Goal: Manage account settings

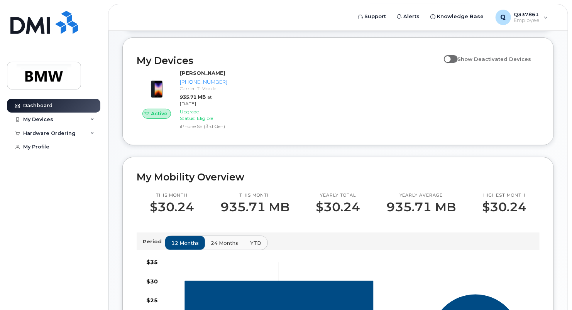
scroll to position [79, 0]
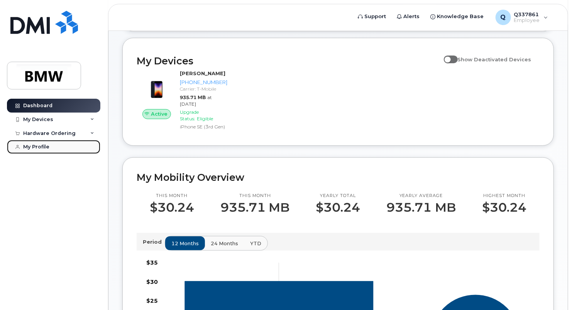
click at [28, 145] on div "My Profile" at bounding box center [36, 147] width 26 height 6
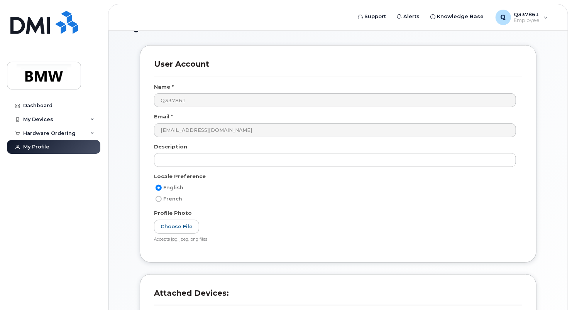
scroll to position [194, 0]
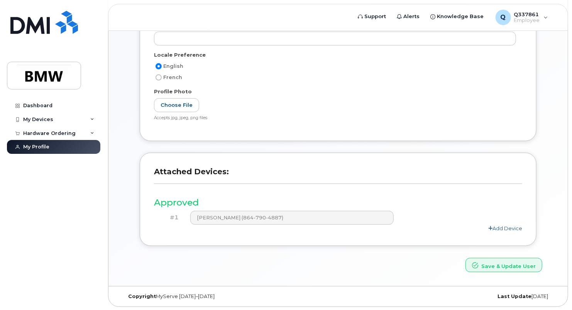
click at [500, 228] on link "Add Device" at bounding box center [505, 228] width 34 height 6
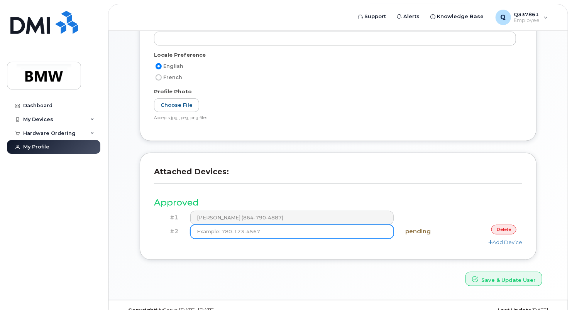
click at [325, 233] on input at bounding box center [291, 232] width 203 height 14
type input "(864) 790-4887"
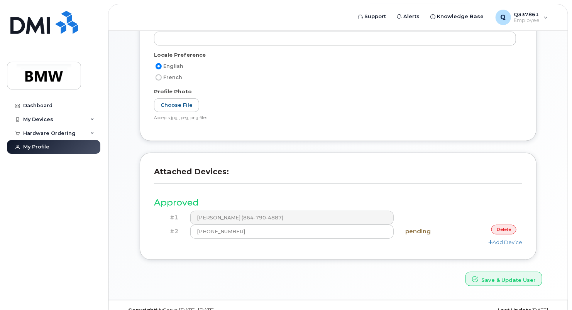
click at [425, 233] on h4 "pending" at bounding box center [430, 231] width 50 height 7
click at [497, 242] on link "Add Device" at bounding box center [505, 242] width 34 height 6
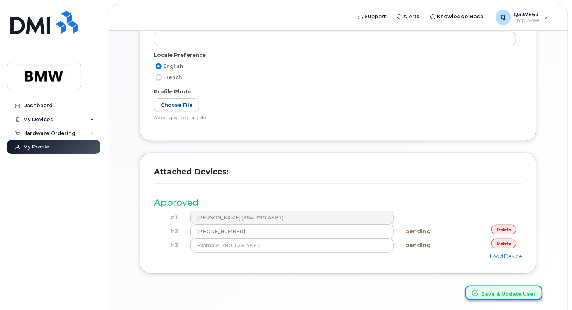
click at [494, 294] on button "Save & Update User" at bounding box center [503, 293] width 77 height 14
click at [508, 241] on link "delete" at bounding box center [503, 244] width 25 height 10
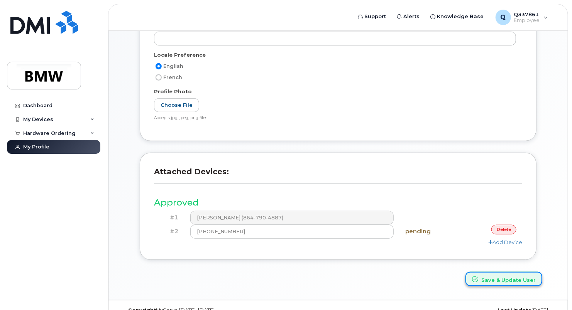
click at [508, 275] on button "Save & Update User" at bounding box center [503, 279] width 77 height 14
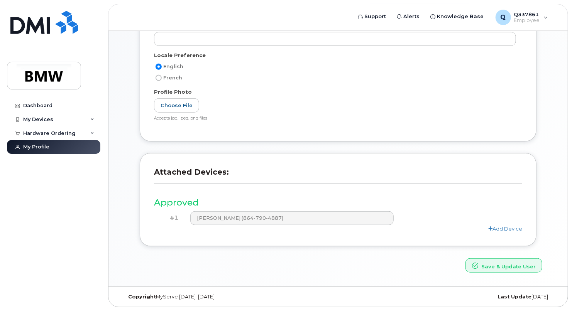
scroll to position [214, 0]
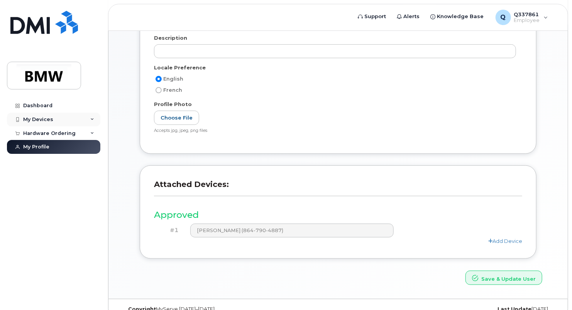
click at [42, 125] on div "My Devices" at bounding box center [53, 120] width 93 height 14
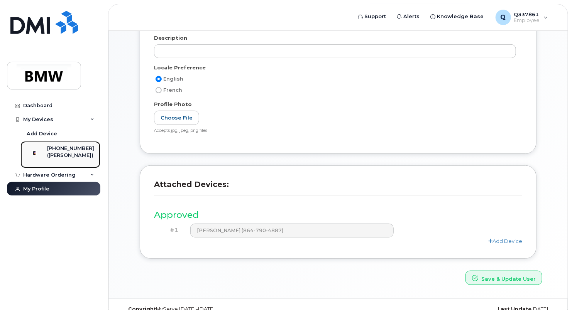
click at [52, 150] on div "864-790-4887 (Nick Xanos)" at bounding box center [59, 154] width 70 height 19
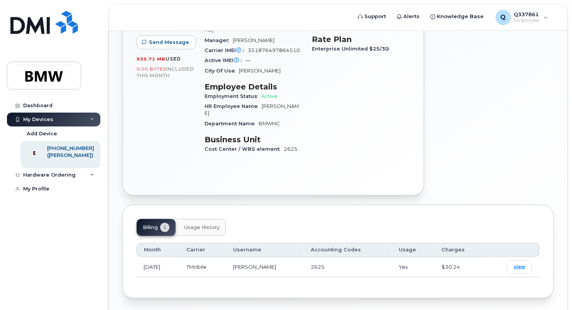
scroll to position [181, 0]
click at [203, 224] on span "Usage History" at bounding box center [201, 227] width 35 height 6
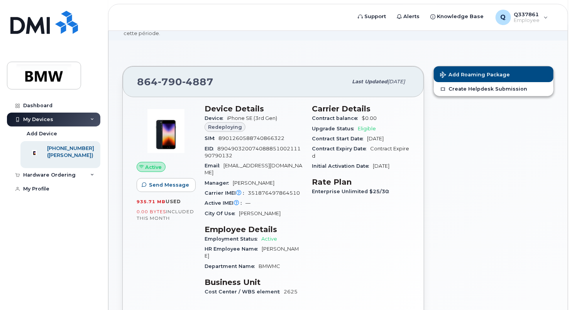
scroll to position [22, 0]
